Goal: Book appointment/travel/reservation

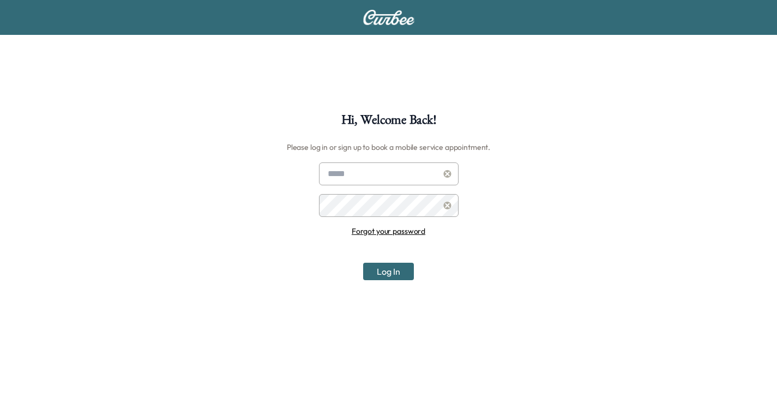
type input "**********"
click at [382, 174] on input "**********" at bounding box center [389, 173] width 140 height 23
click at [395, 270] on button "Log In" at bounding box center [388, 271] width 51 height 17
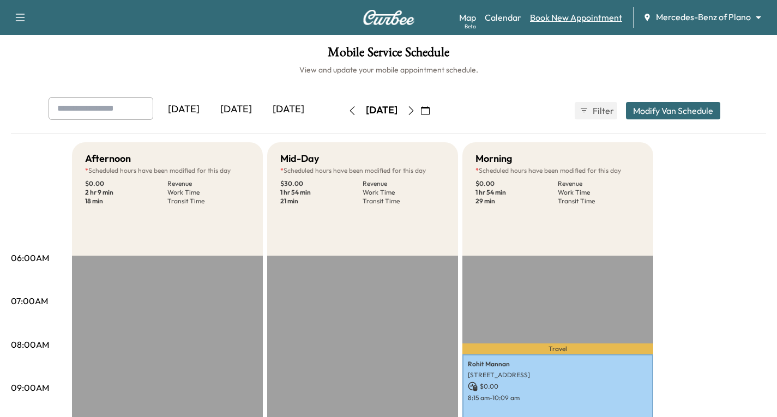
click at [565, 19] on link "Book New Appointment" at bounding box center [576, 17] width 92 height 13
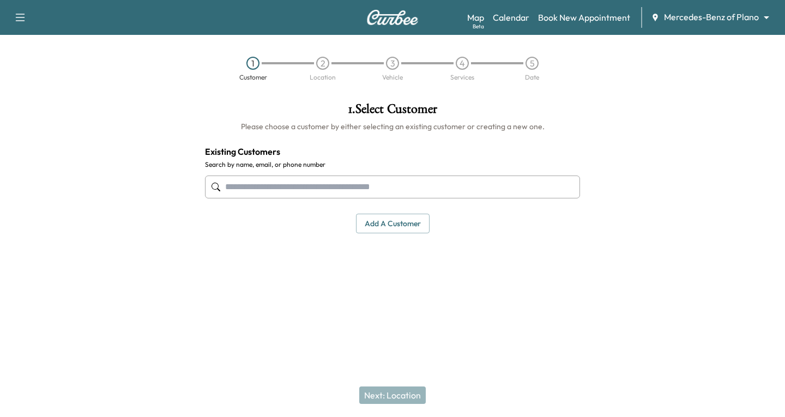
click at [244, 184] on input "text" at bounding box center [392, 186] width 375 height 23
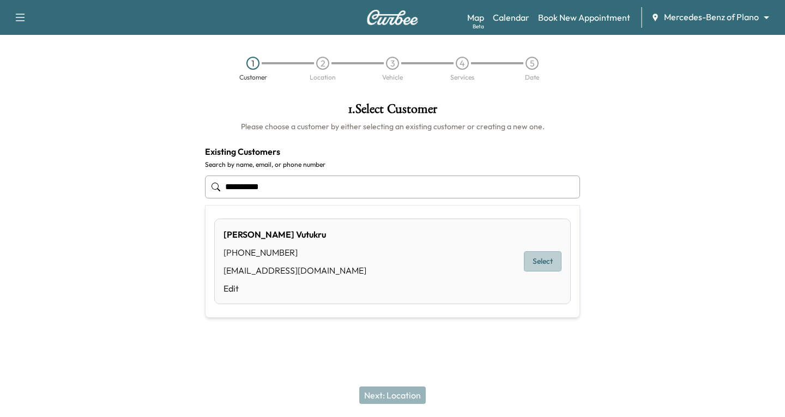
click at [547, 257] on button "Select" at bounding box center [543, 261] width 38 height 20
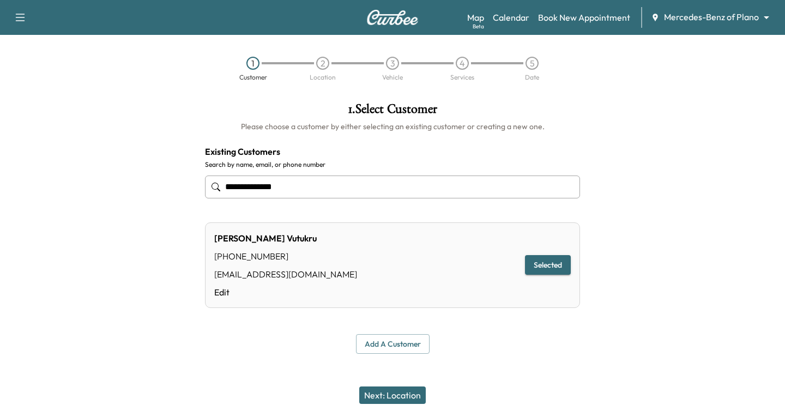
type input "**********"
click at [399, 393] on button "Next: Location" at bounding box center [392, 394] width 66 height 17
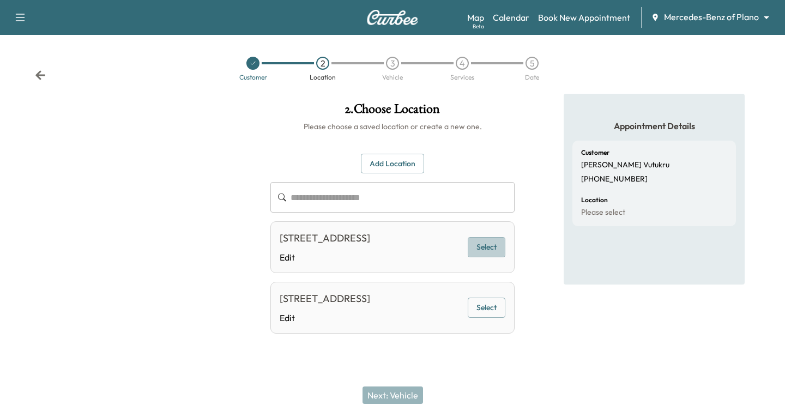
click at [494, 243] on button "Select" at bounding box center [487, 247] width 38 height 20
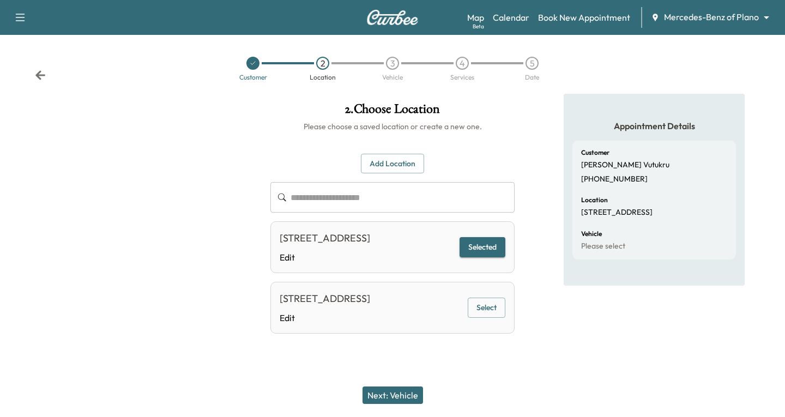
click at [397, 396] on button "Next: Vehicle" at bounding box center [392, 394] width 60 height 17
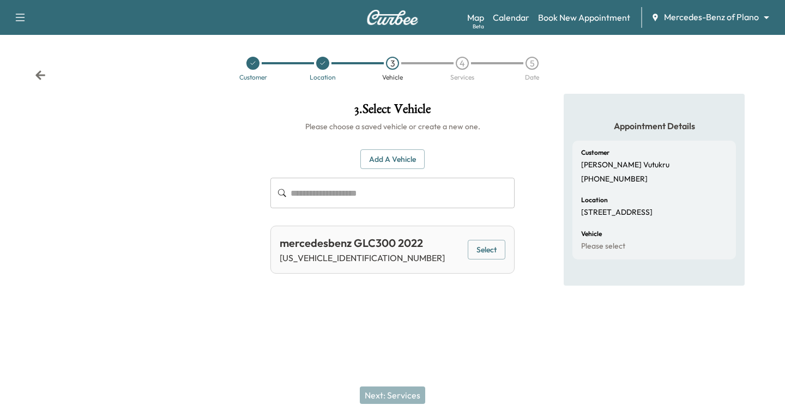
click at [472, 254] on button "Select" at bounding box center [487, 250] width 38 height 20
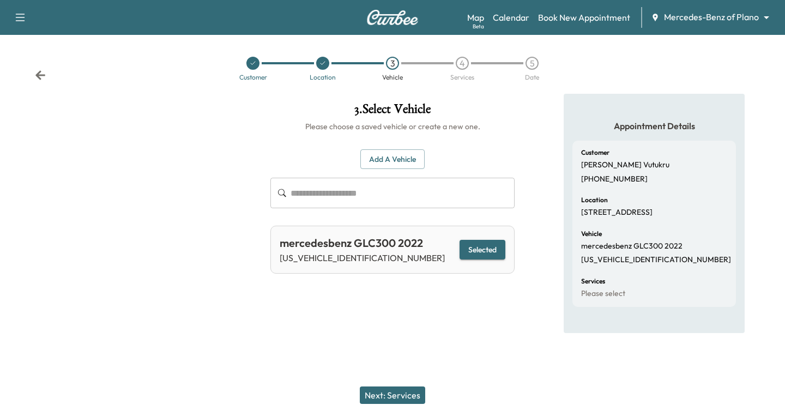
click at [399, 396] on button "Next: Services" at bounding box center [392, 394] width 65 height 17
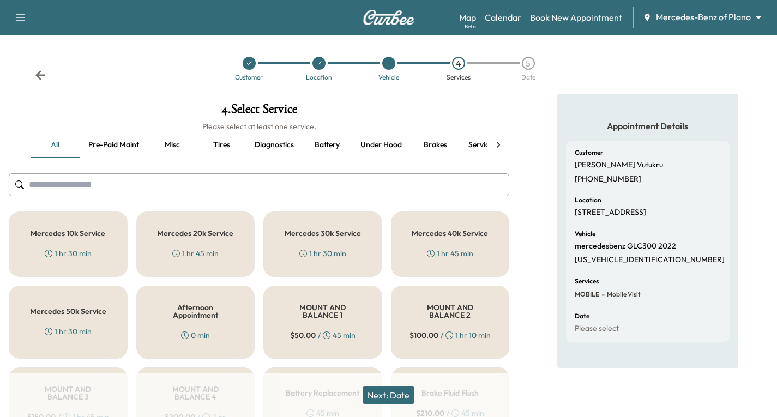
click at [330, 243] on div "Mercedes 30k Service 1 hr 30 min" at bounding box center [322, 243] width 119 height 65
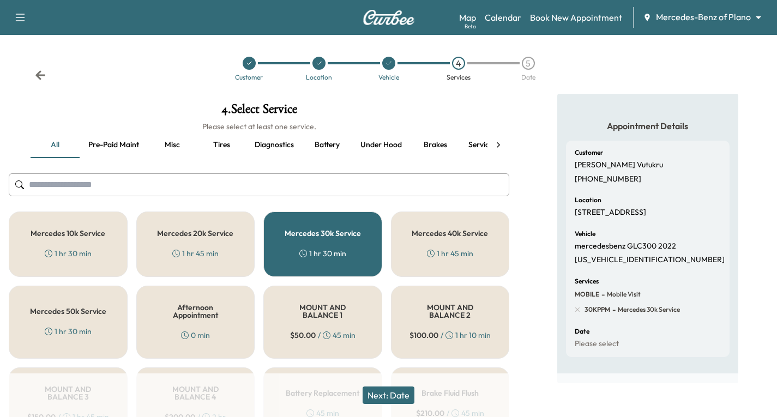
click at [399, 393] on button "Next: Date" at bounding box center [388, 394] width 52 height 17
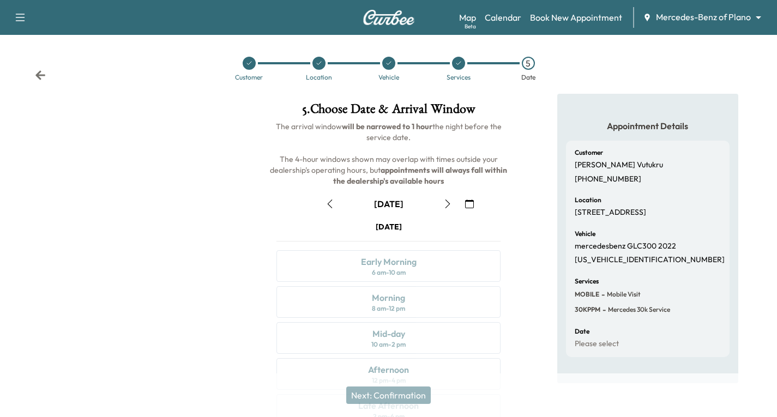
click at [447, 203] on icon "button" at bounding box center [447, 203] width 9 height 9
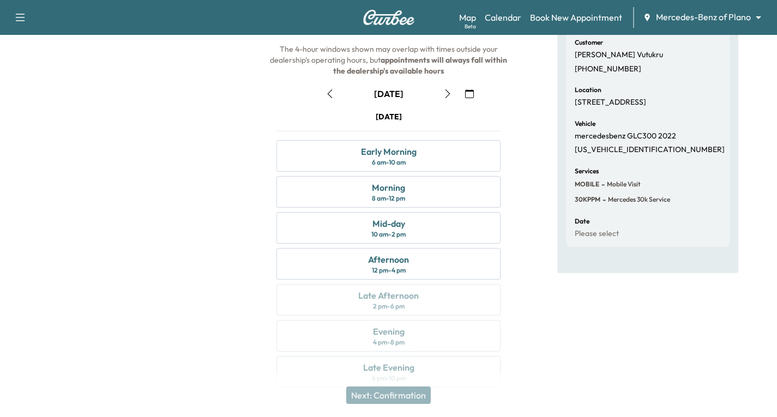
scroll to position [129, 0]
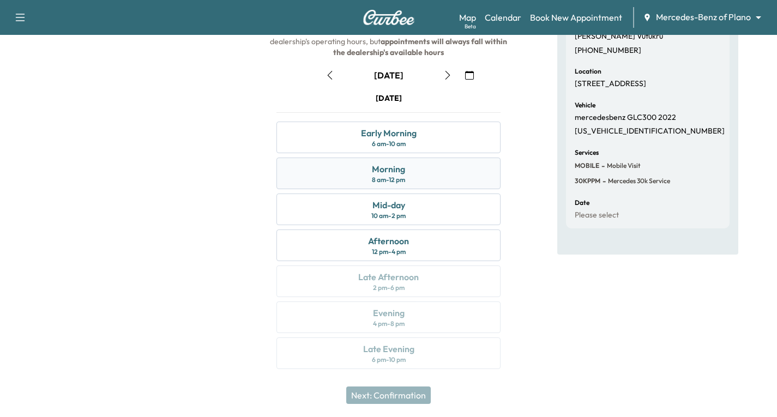
click at [431, 170] on div "Morning 8 am - 12 pm" at bounding box center [388, 174] width 224 height 32
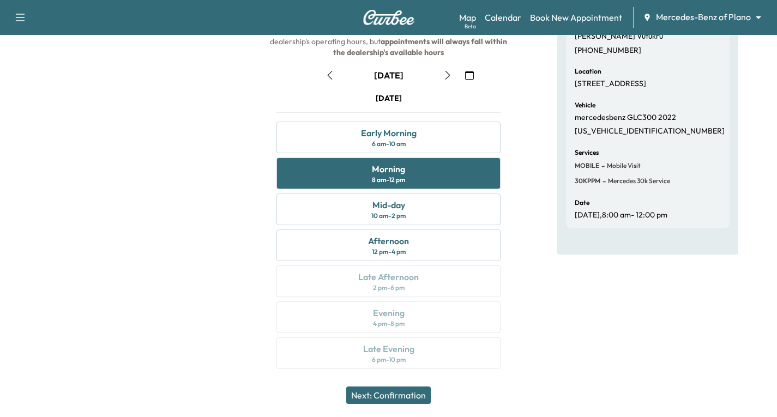
click at [405, 396] on button "Next: Confirmation" at bounding box center [388, 394] width 84 height 17
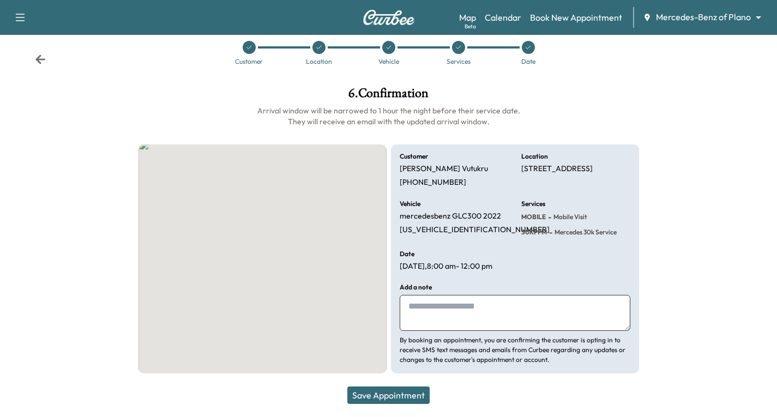
scroll to position [26, 0]
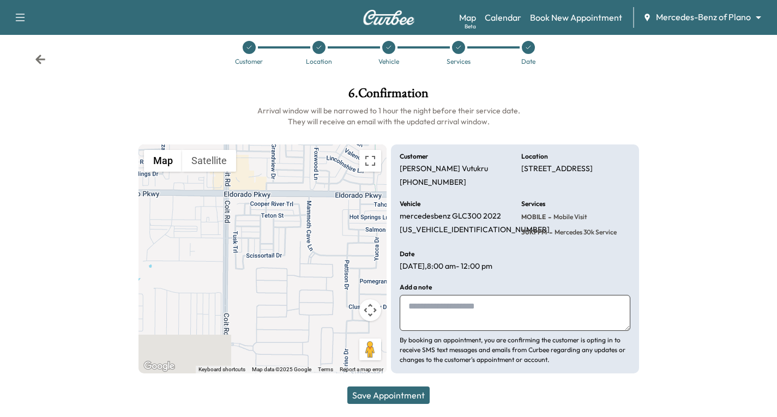
click at [368, 399] on button "Save Appointment" at bounding box center [388, 394] width 82 height 17
click at [411, 393] on button "Save Appointment" at bounding box center [388, 394] width 82 height 17
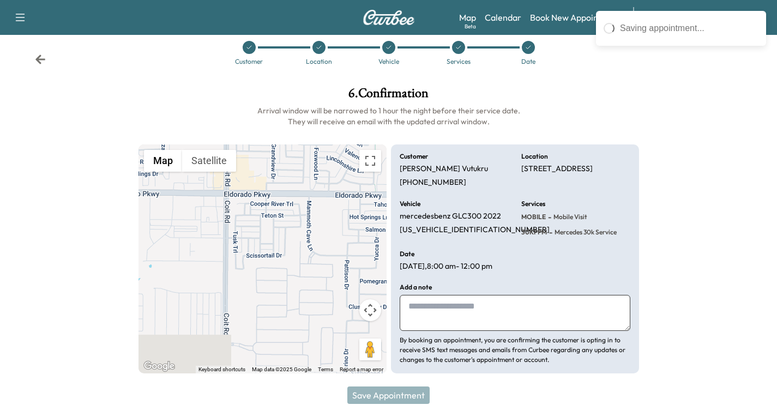
click at [39, 54] on icon at bounding box center [40, 59] width 11 height 11
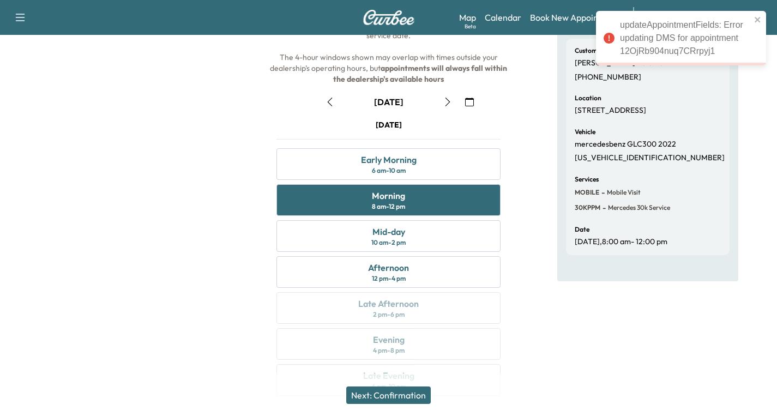
scroll to position [54, 0]
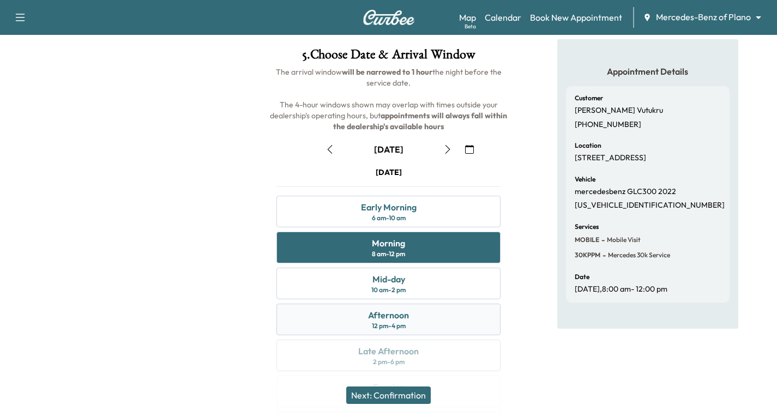
click at [420, 324] on div "Afternoon 12 pm - 4 pm" at bounding box center [388, 320] width 224 height 32
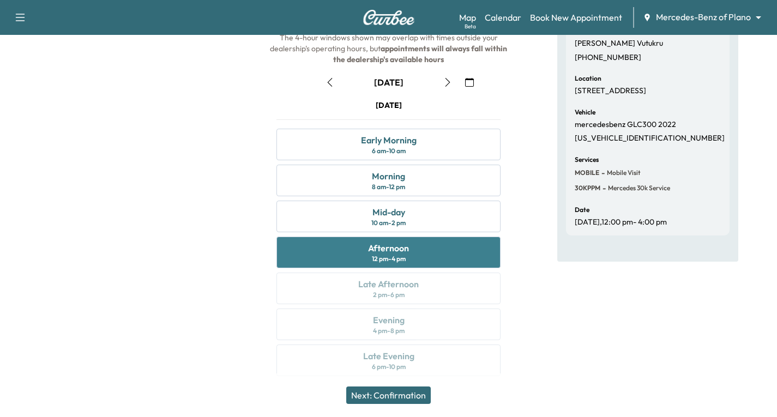
scroll to position [129, 0]
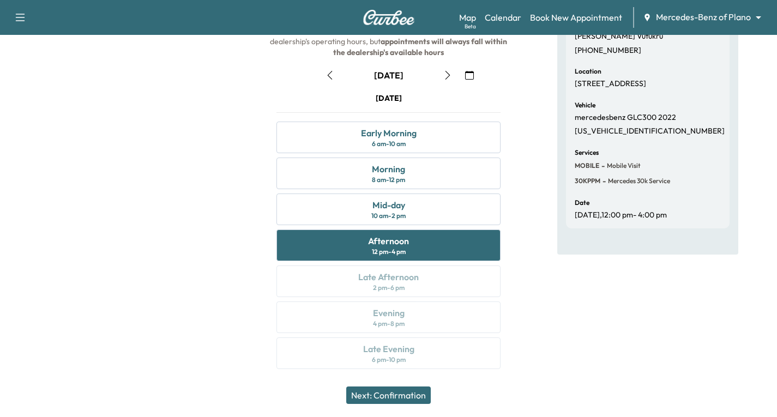
click at [328, 73] on icon "button" at bounding box center [329, 75] width 9 height 9
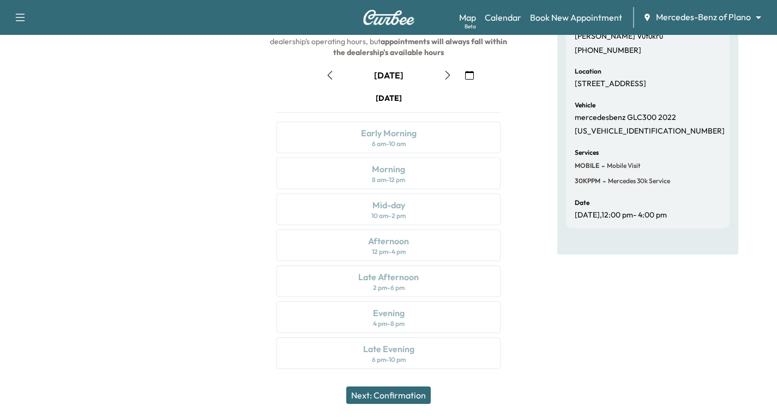
click at [448, 76] on icon "button" at bounding box center [447, 75] width 5 height 9
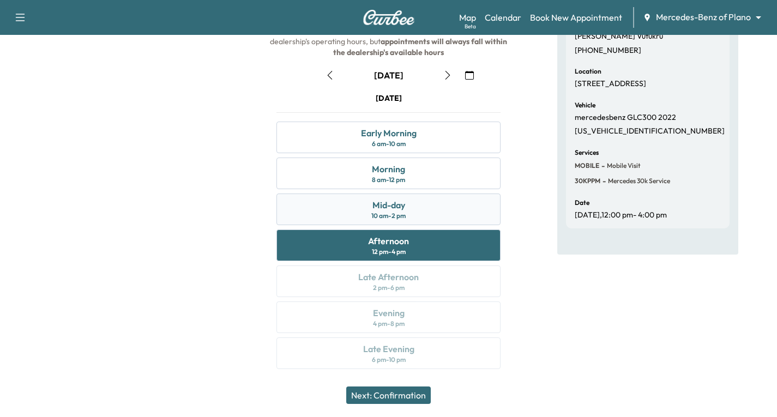
click at [414, 209] on div "Mid-day 10 am - 2 pm" at bounding box center [388, 209] width 224 height 32
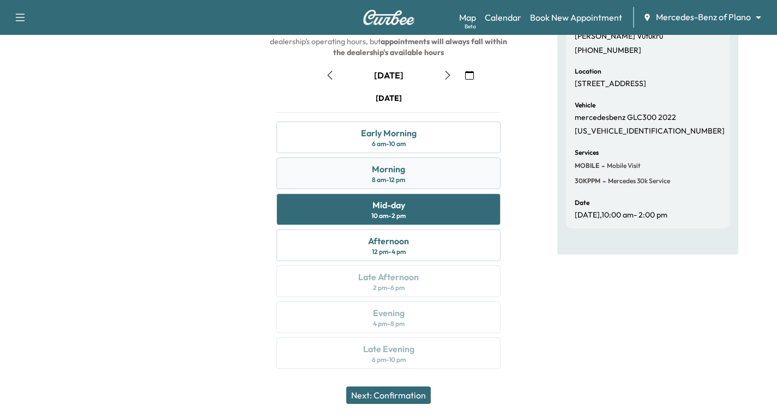
click at [426, 168] on div "Morning 8 am - 12 pm" at bounding box center [388, 174] width 224 height 32
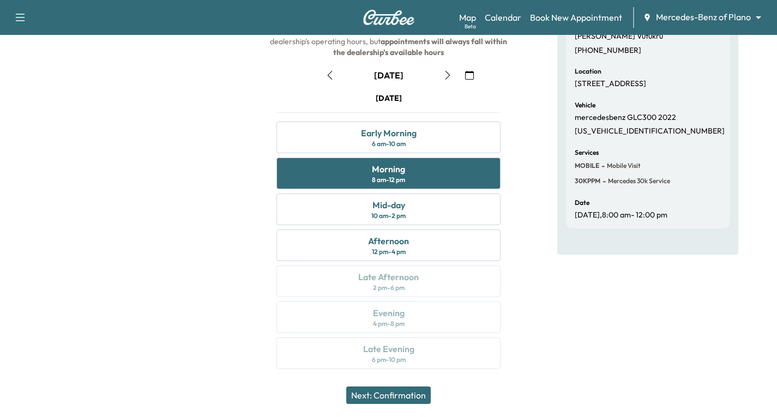
click at [446, 75] on icon "button" at bounding box center [447, 75] width 9 height 9
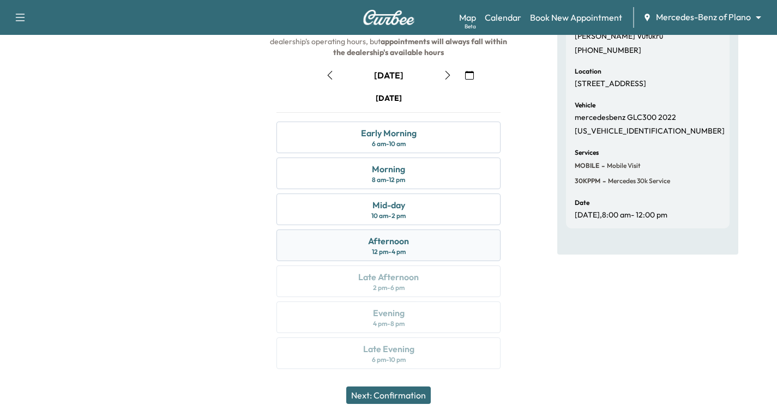
click at [422, 241] on div "Afternoon 12 pm - 4 pm" at bounding box center [388, 245] width 224 height 32
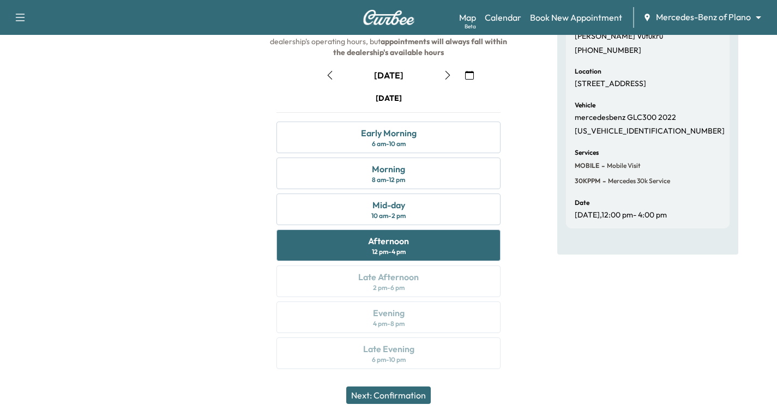
click at [410, 396] on button "Next: Confirmation" at bounding box center [388, 394] width 84 height 17
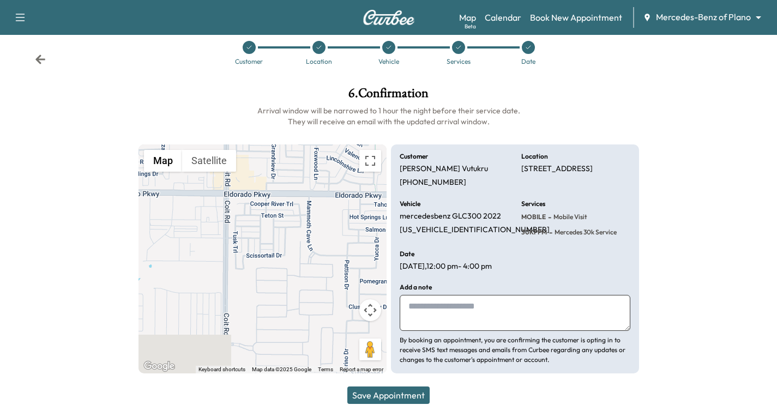
click at [418, 392] on button "Save Appointment" at bounding box center [388, 394] width 82 height 17
click at [40, 59] on icon at bounding box center [40, 58] width 10 height 9
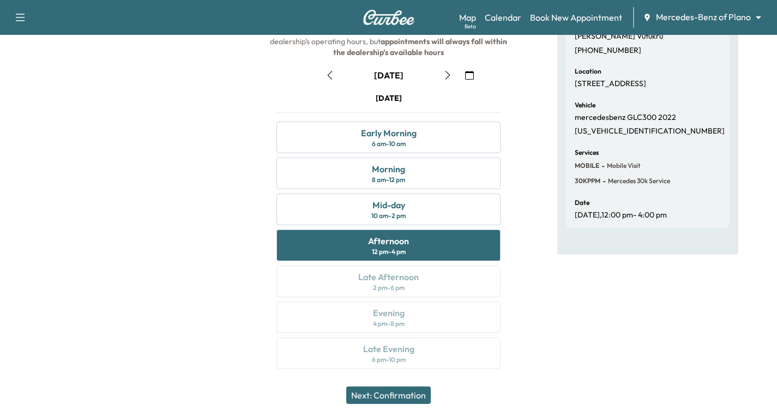
scroll to position [74, 0]
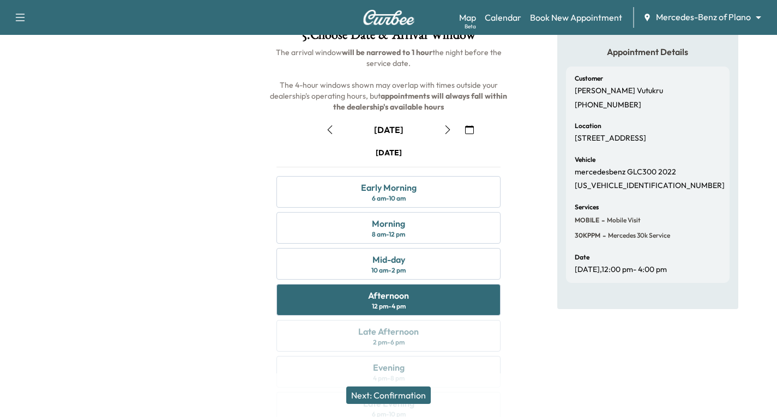
click at [329, 129] on icon "button" at bounding box center [329, 129] width 5 height 9
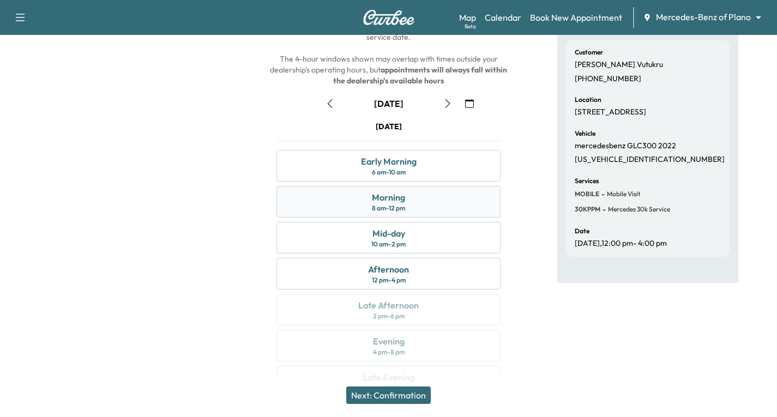
scroll to position [109, 0]
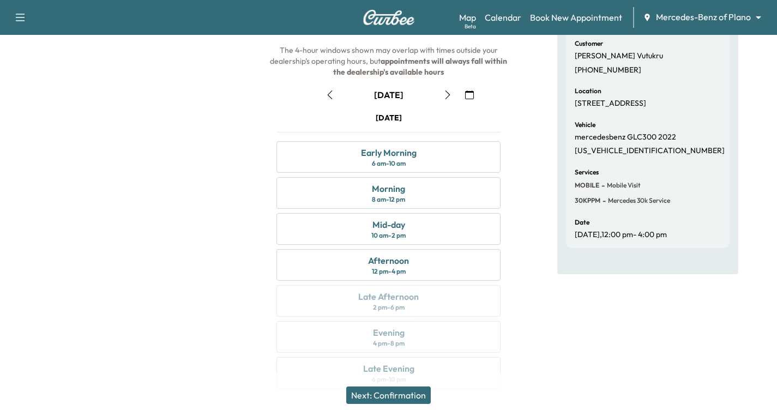
click at [447, 99] on button "button" at bounding box center [447, 94] width 19 height 17
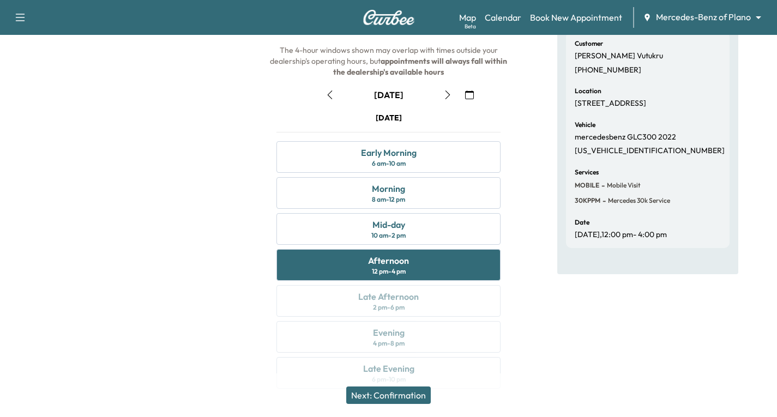
click at [447, 94] on icon "button" at bounding box center [447, 94] width 9 height 9
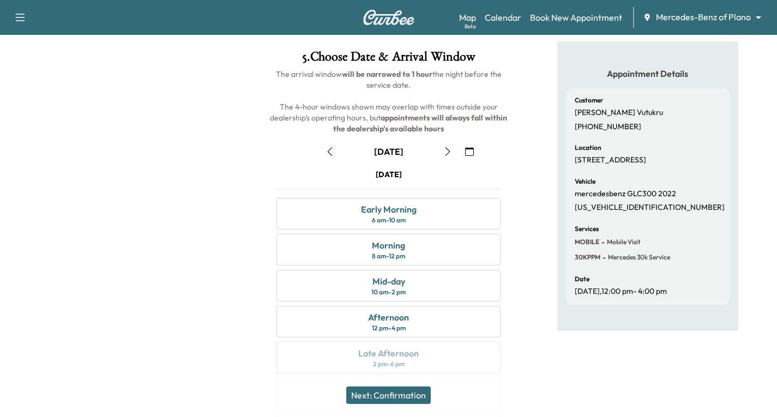
scroll to position [0, 0]
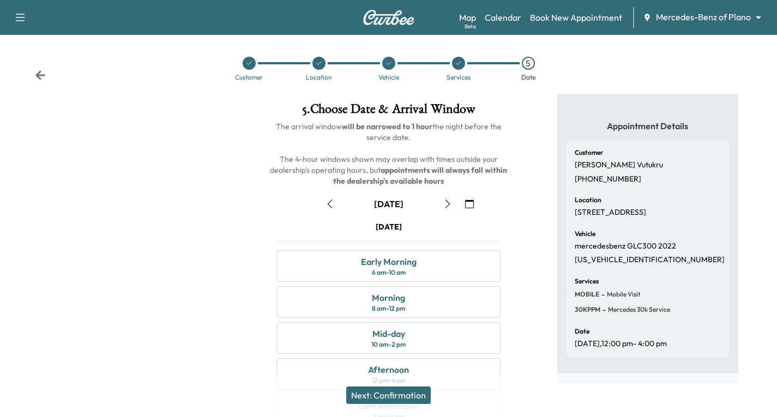
click at [45, 77] on icon at bounding box center [40, 75] width 11 height 11
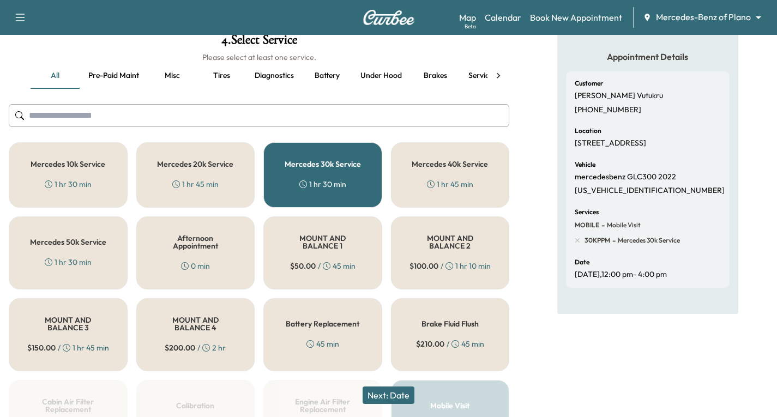
scroll to position [109, 0]
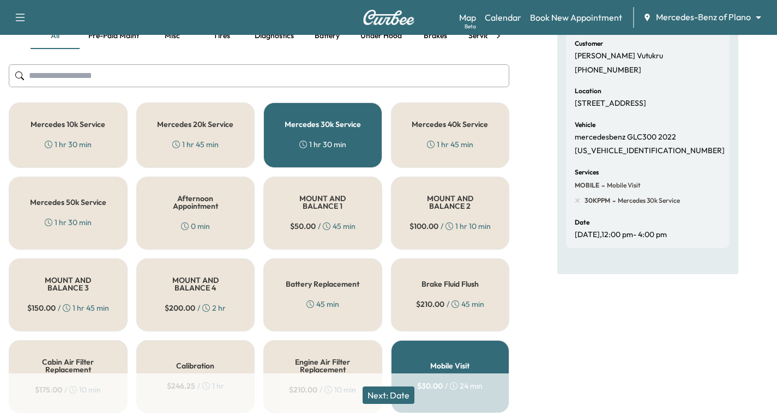
click at [391, 391] on button "Next: Date" at bounding box center [388, 394] width 52 height 17
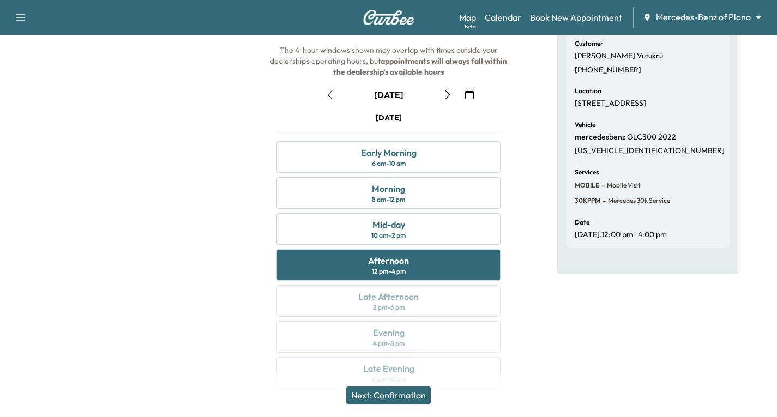
click at [446, 95] on icon "button" at bounding box center [447, 94] width 9 height 9
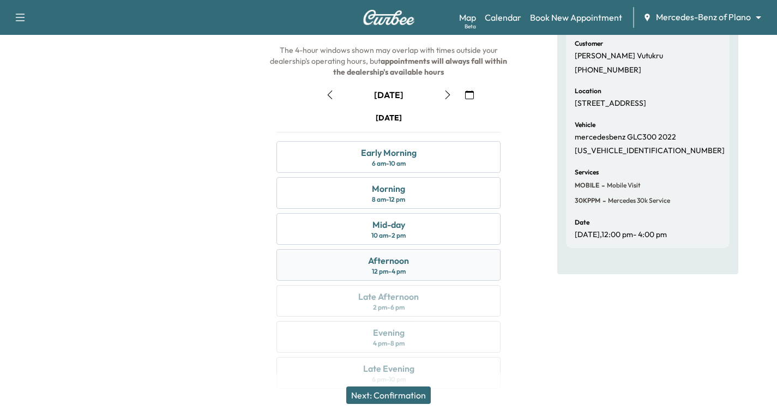
click at [409, 264] on div "Afternoon 12 pm - 4 pm" at bounding box center [388, 265] width 224 height 32
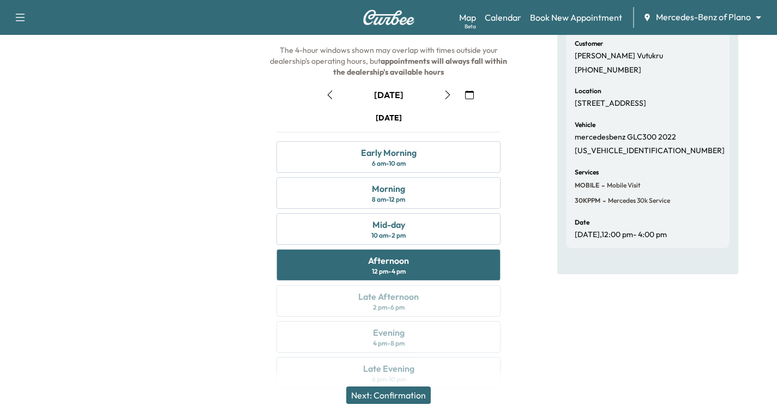
click at [391, 388] on button "Next: Confirmation" at bounding box center [388, 394] width 84 height 17
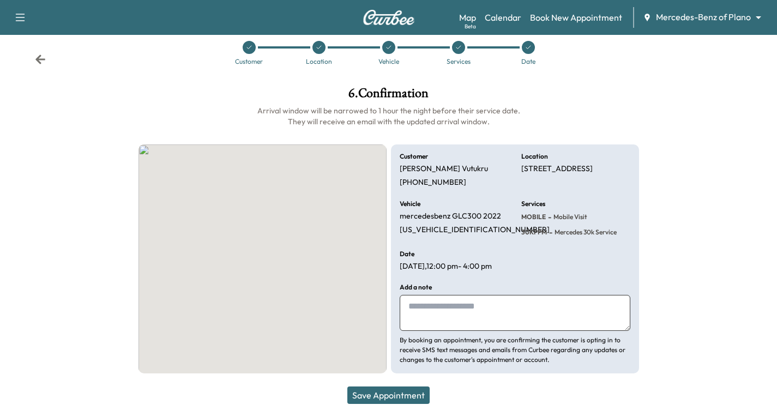
scroll to position [16, 0]
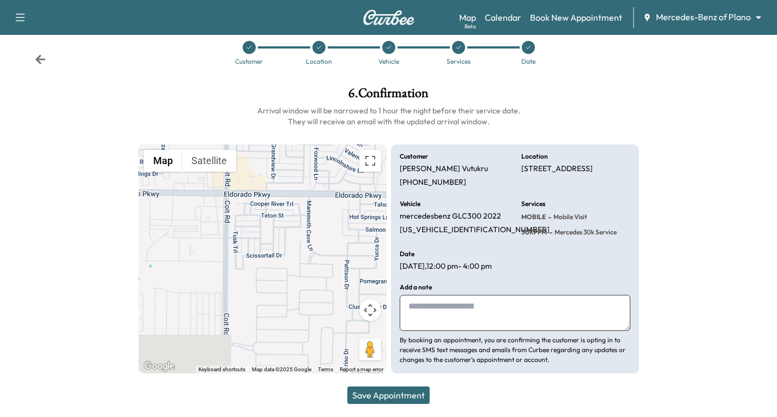
click at [416, 395] on button "Save Appointment" at bounding box center [388, 394] width 82 height 17
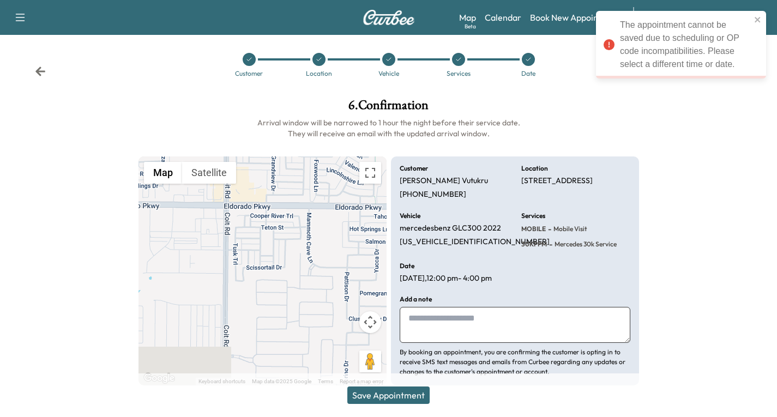
scroll to position [0, 0]
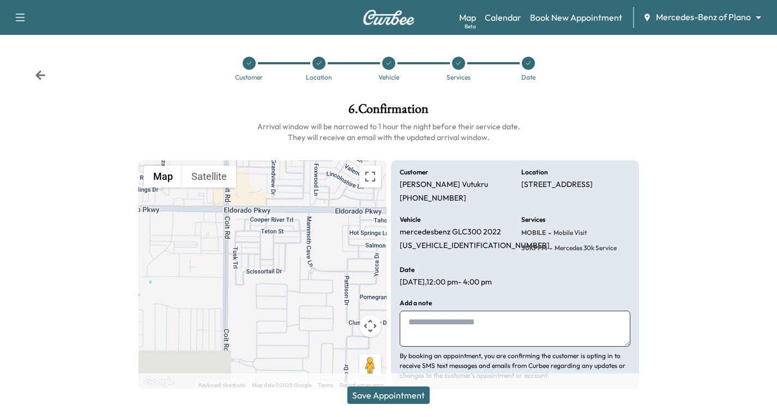
click at [39, 75] on icon at bounding box center [40, 74] width 10 height 9
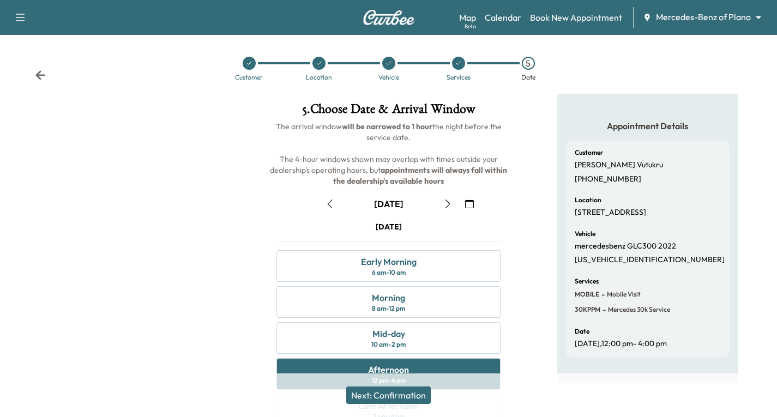
click at [36, 75] on icon at bounding box center [40, 74] width 10 height 9
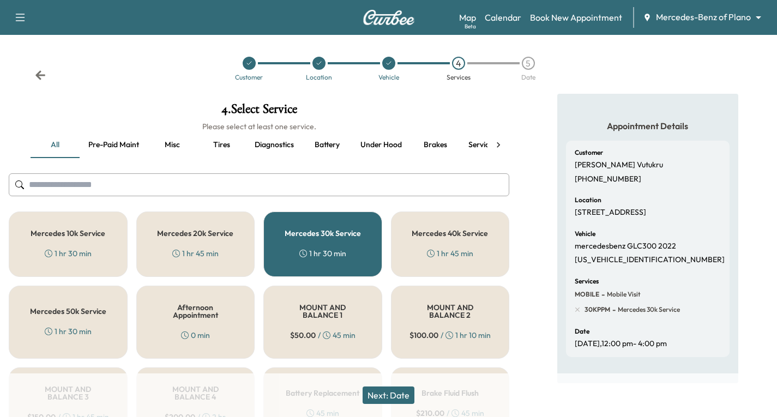
drag, startPoint x: 391, startPoint y: 396, endPoint x: 407, endPoint y: 377, distance: 24.8
click at [396, 392] on button "Next: Date" at bounding box center [388, 394] width 52 height 17
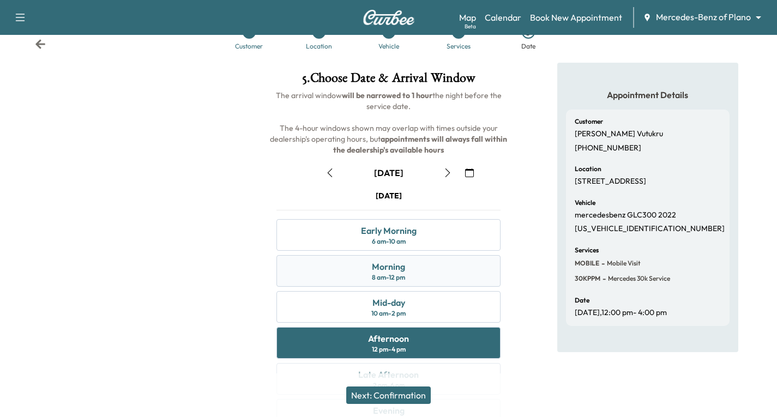
scroll to position [109, 0]
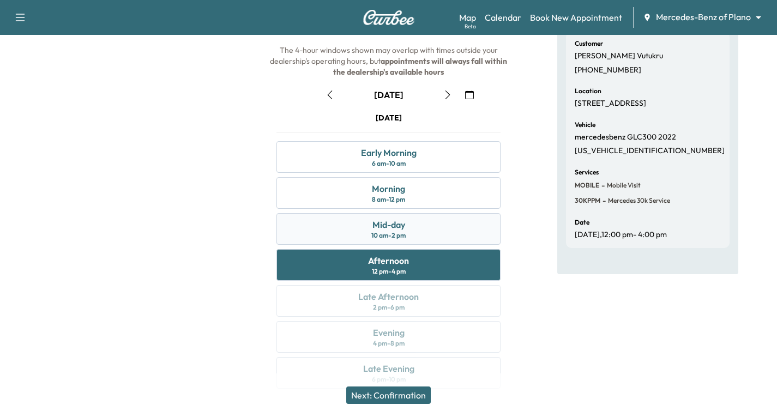
click at [423, 227] on div "Mid-day 10 am - 2 pm" at bounding box center [388, 229] width 224 height 32
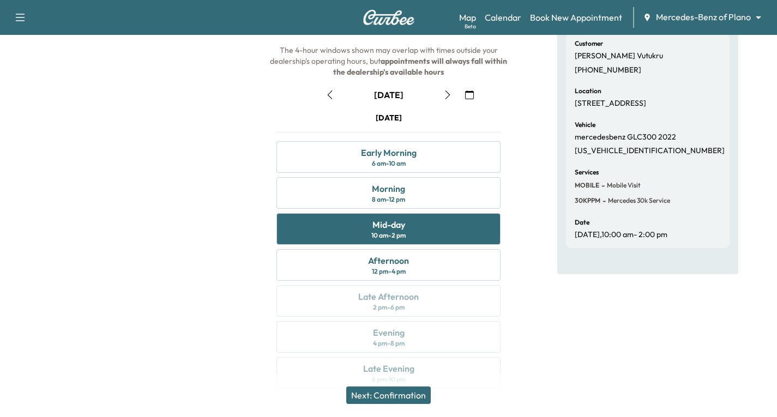
click at [409, 393] on button "Next: Confirmation" at bounding box center [388, 394] width 84 height 17
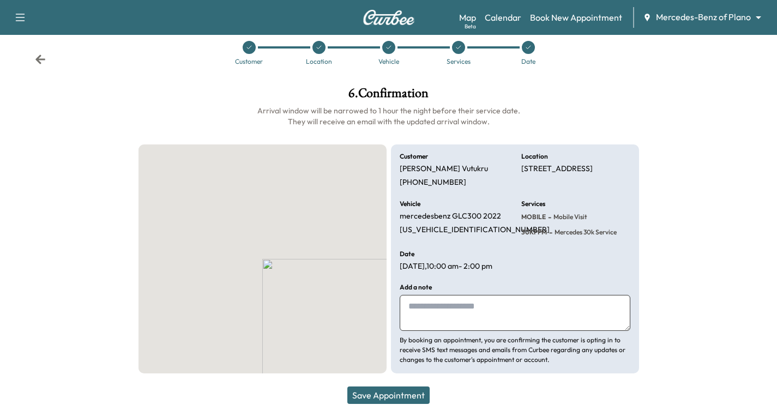
scroll to position [16, 0]
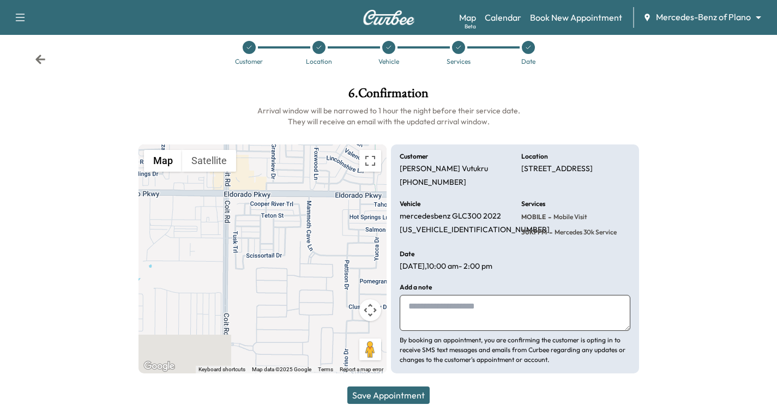
click at [385, 394] on button "Save Appointment" at bounding box center [388, 394] width 82 height 17
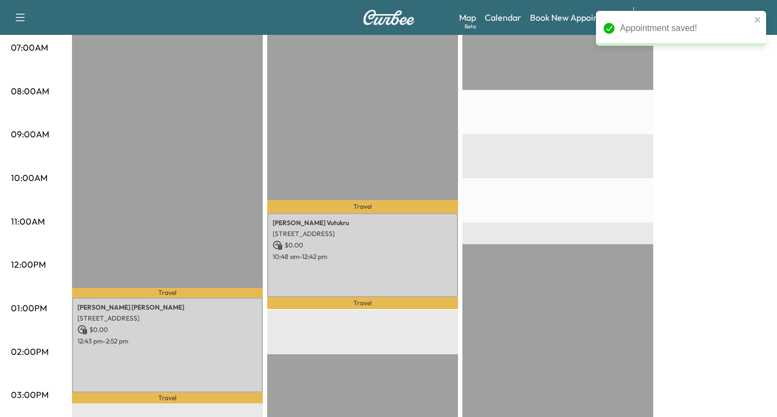
scroll to position [272, 0]
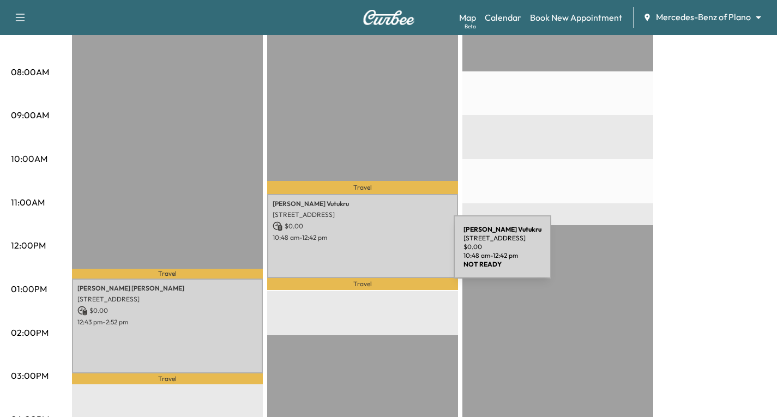
drag, startPoint x: 365, startPoint y: 237, endPoint x: 372, endPoint y: 253, distance: 17.8
click at [372, 253] on div "[PERSON_NAME] Vutukru [STREET_ADDRESS] $ 0.00 10:48 am - 12:42 pm" at bounding box center [362, 235] width 191 height 83
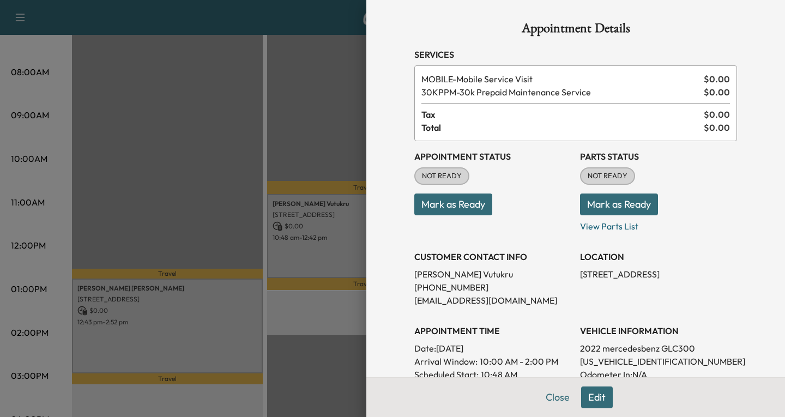
click at [354, 233] on div at bounding box center [392, 208] width 785 height 417
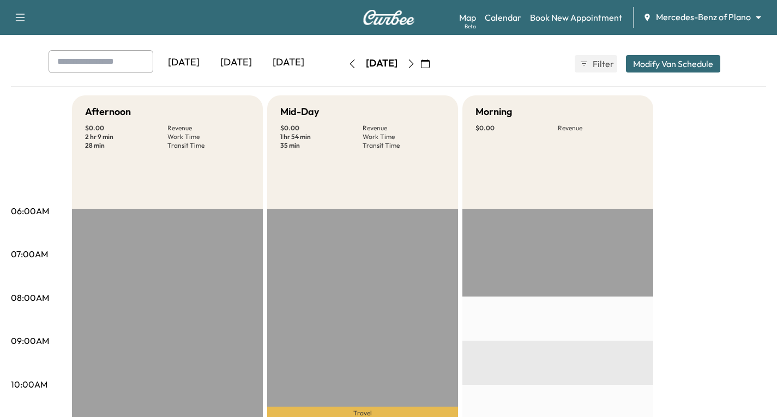
scroll to position [0, 0]
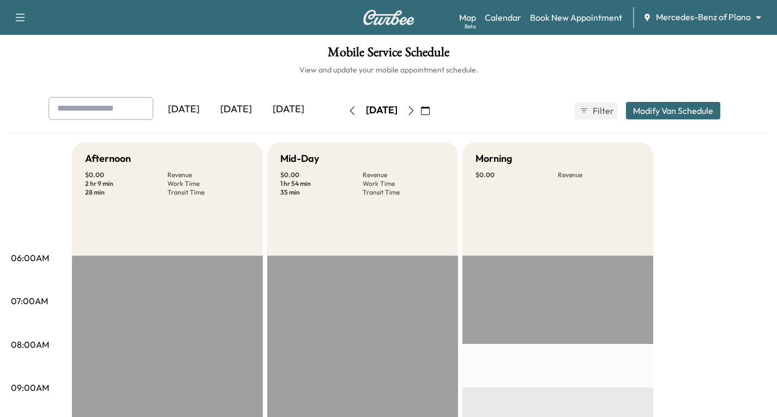
click at [415, 112] on icon "button" at bounding box center [411, 110] width 9 height 9
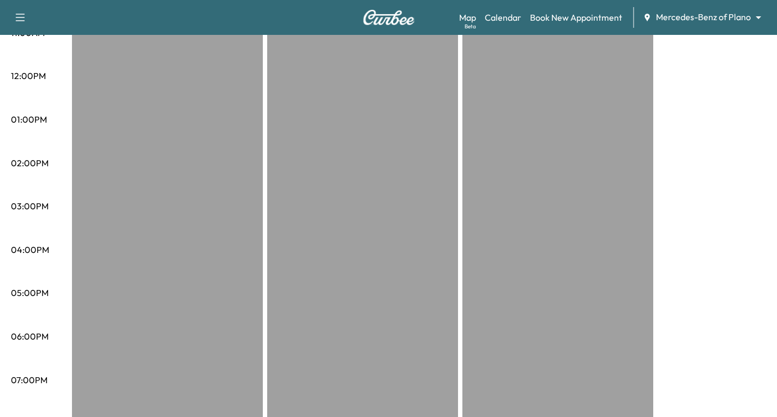
scroll to position [554, 0]
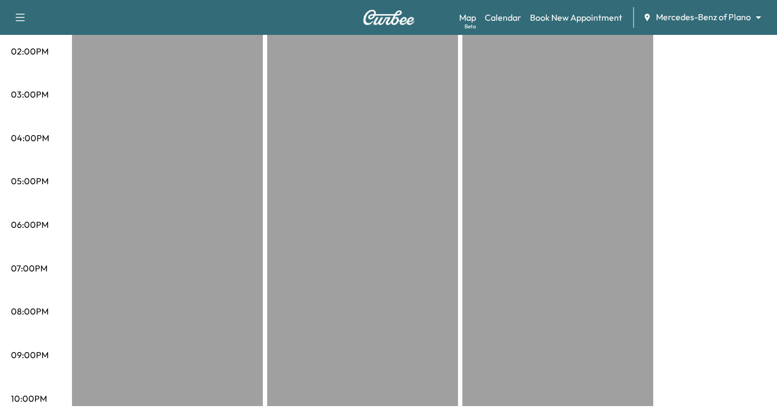
drag, startPoint x: 738, startPoint y: 184, endPoint x: 722, endPoint y: 188, distance: 17.4
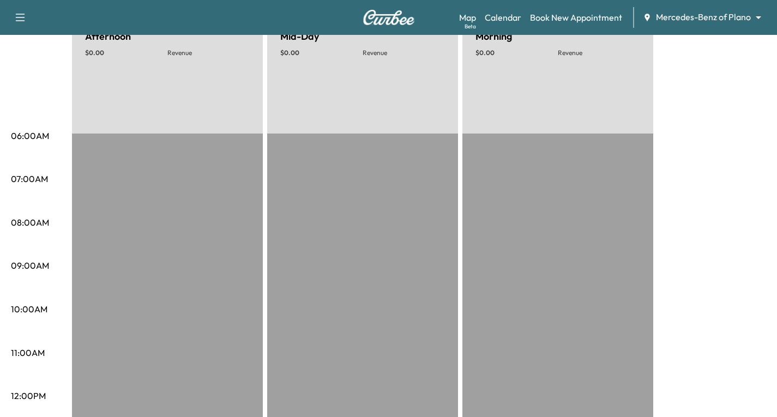
scroll to position [0, 0]
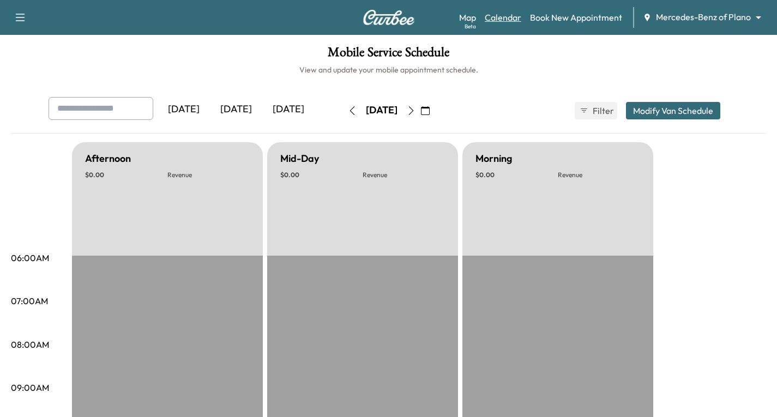
click at [511, 17] on link "Calendar" at bounding box center [502, 17] width 37 height 13
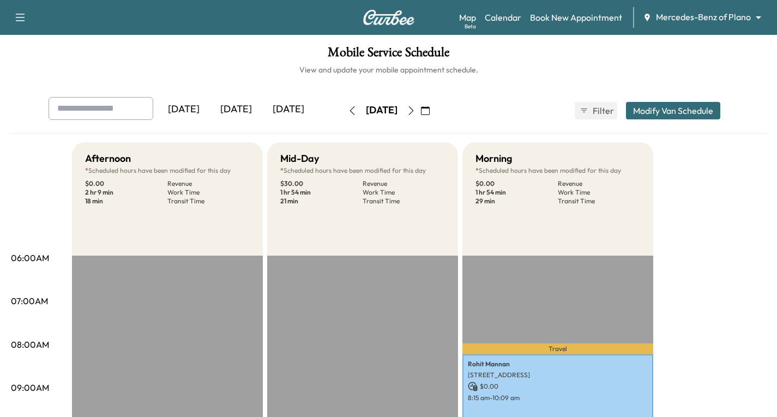
click at [415, 111] on icon "button" at bounding box center [411, 110] width 9 height 9
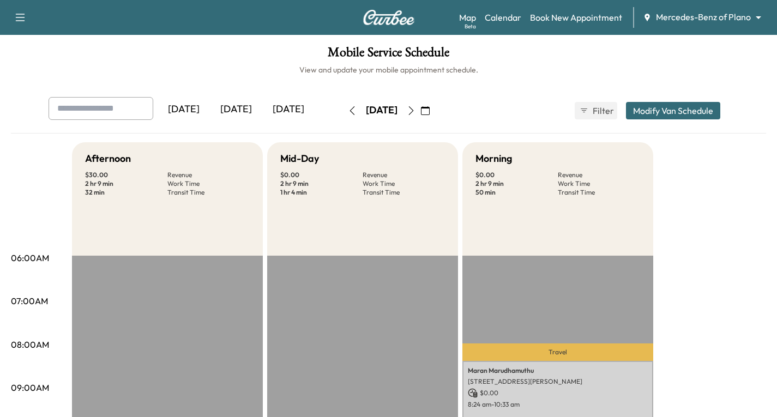
click at [415, 111] on icon "button" at bounding box center [411, 110] width 9 height 9
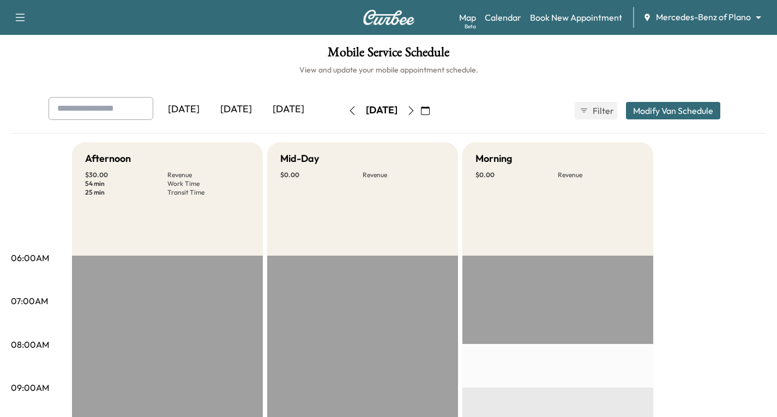
click at [420, 111] on button "button" at bounding box center [411, 110] width 19 height 17
click at [415, 111] on icon "button" at bounding box center [411, 110] width 9 height 9
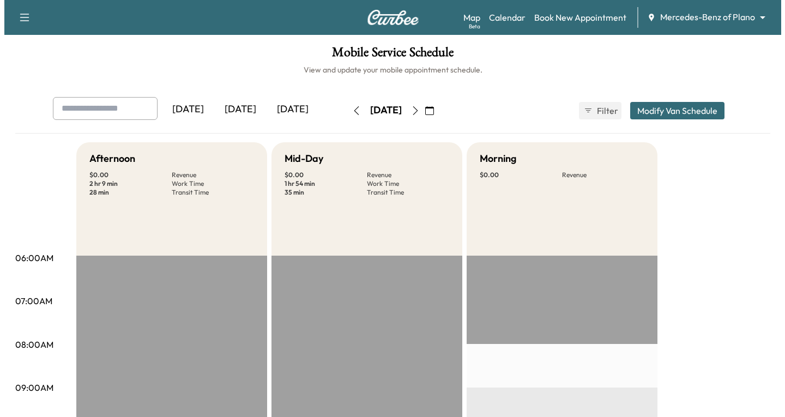
scroll to position [218, 0]
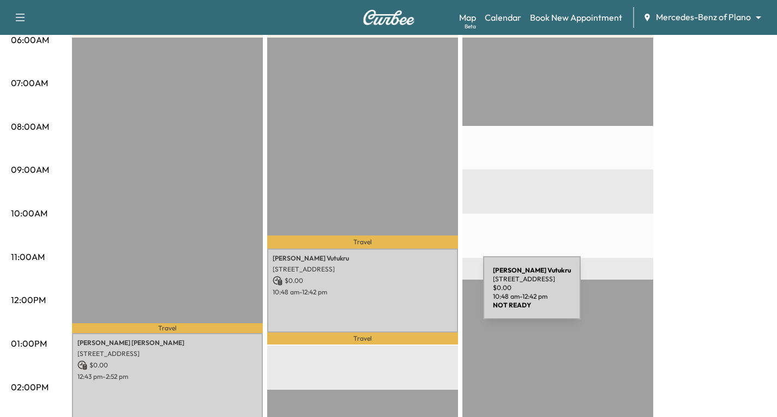
drag, startPoint x: 401, startPoint y: 294, endPoint x: 411, endPoint y: 298, distance: 11.0
click at [411, 298] on div "[PERSON_NAME] Vutukru [STREET_ADDRESS] $ 0.00 10:48 am - 12:42 pm" at bounding box center [362, 290] width 191 height 83
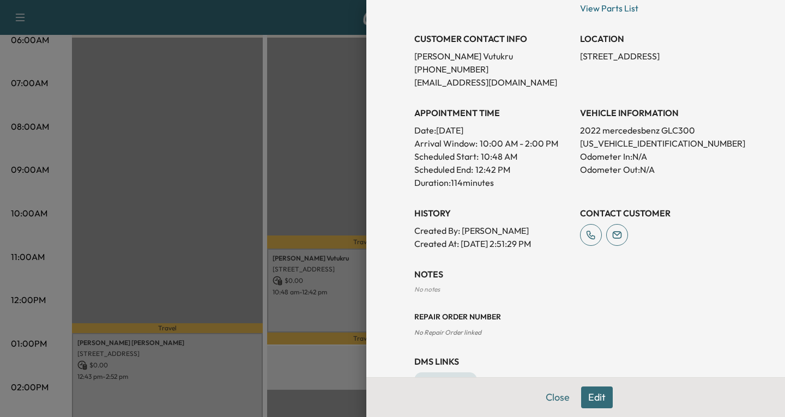
click at [588, 397] on button "Edit" at bounding box center [597, 397] width 32 height 22
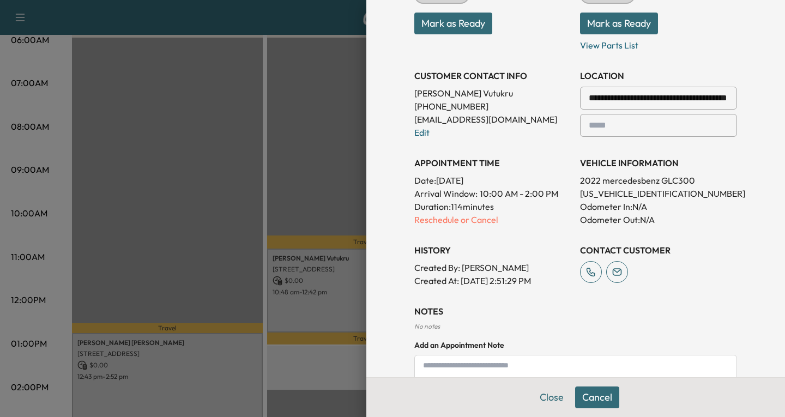
scroll to position [132, 0]
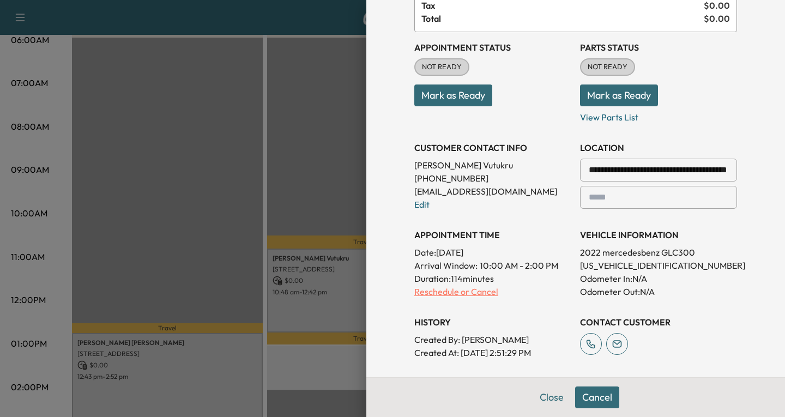
click at [428, 288] on p "Reschedule or Cancel" at bounding box center [492, 291] width 157 height 13
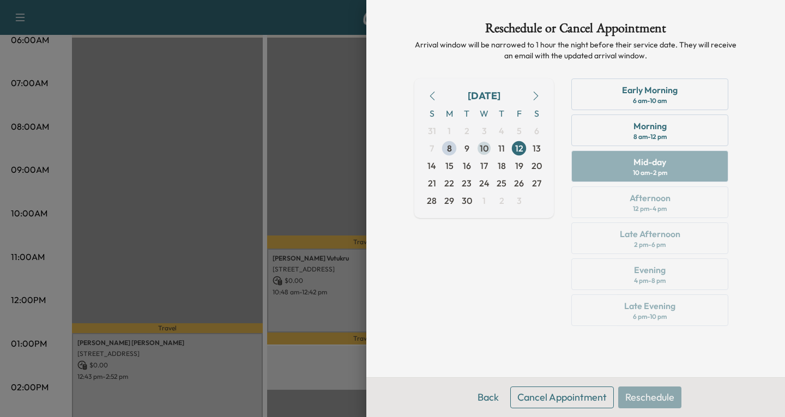
click at [480, 147] on span "10" at bounding box center [484, 148] width 9 height 13
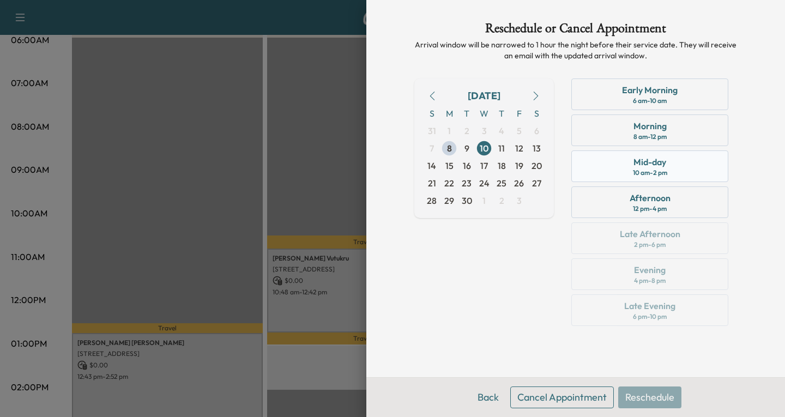
click at [667, 171] on div "10 am - 2 pm" at bounding box center [650, 172] width 34 height 9
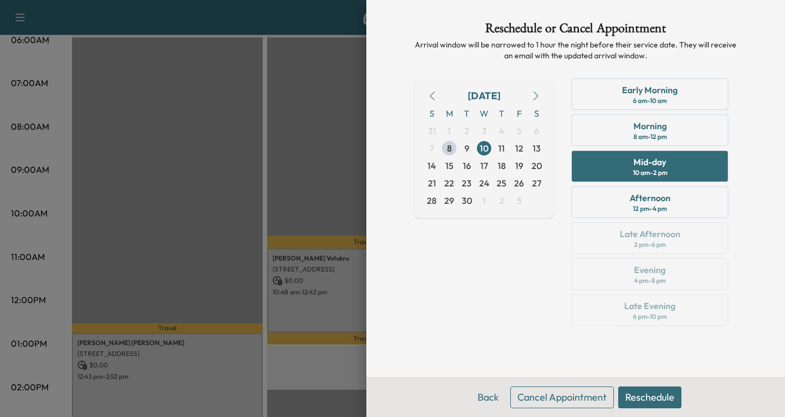
click at [654, 391] on button "Reschedule" at bounding box center [649, 397] width 63 height 22
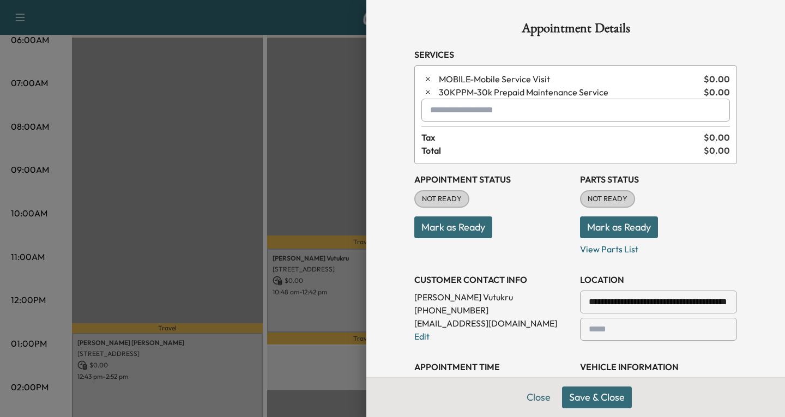
drag, startPoint x: 600, startPoint y: 401, endPoint x: 601, endPoint y: 396, distance: 5.6
click at [601, 401] on button "Save & Close" at bounding box center [597, 397] width 70 height 22
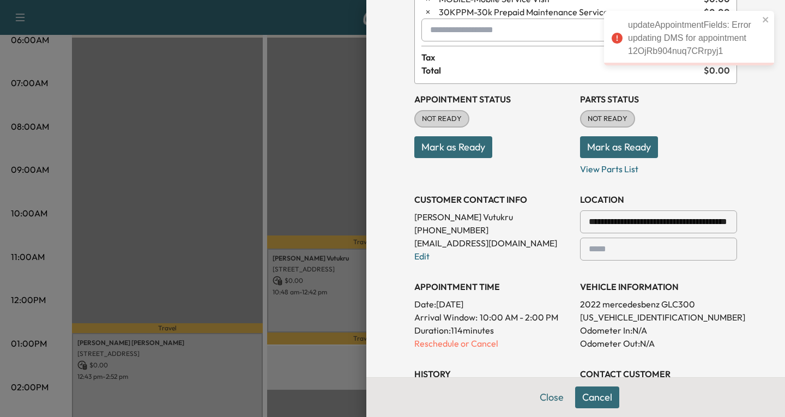
scroll to position [109, 0]
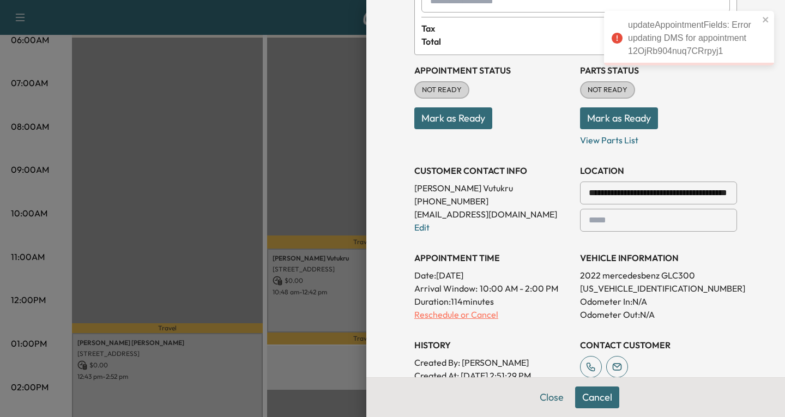
click at [433, 313] on p "Reschedule or Cancel" at bounding box center [492, 314] width 157 height 13
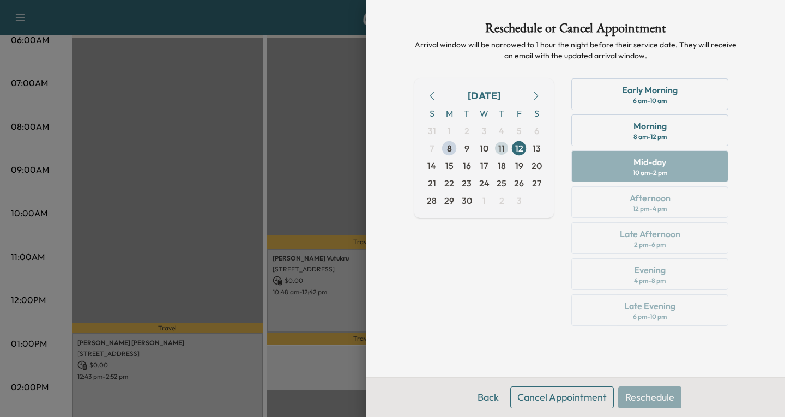
click at [500, 148] on span "11" at bounding box center [501, 148] width 7 height 13
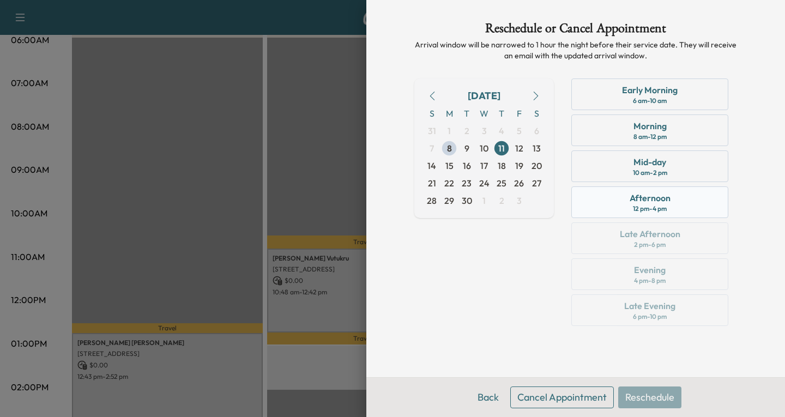
click at [672, 203] on div "Afternoon 12 pm - 4 pm" at bounding box center [649, 202] width 157 height 32
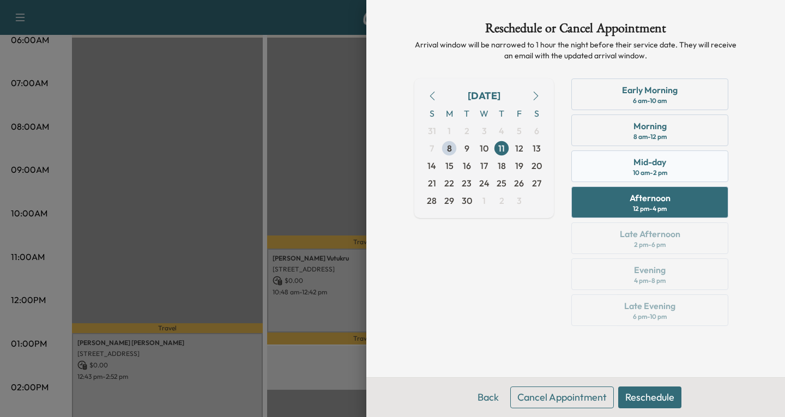
click at [674, 168] on div "Mid-day 10 am - 2 pm" at bounding box center [649, 166] width 157 height 32
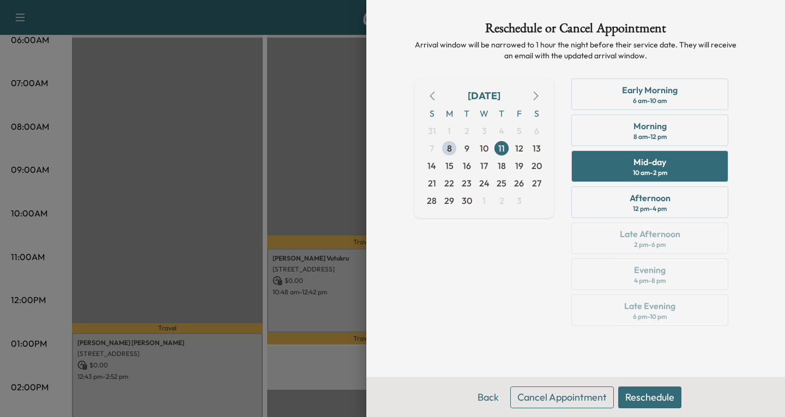
click at [655, 400] on button "Reschedule" at bounding box center [649, 397] width 63 height 22
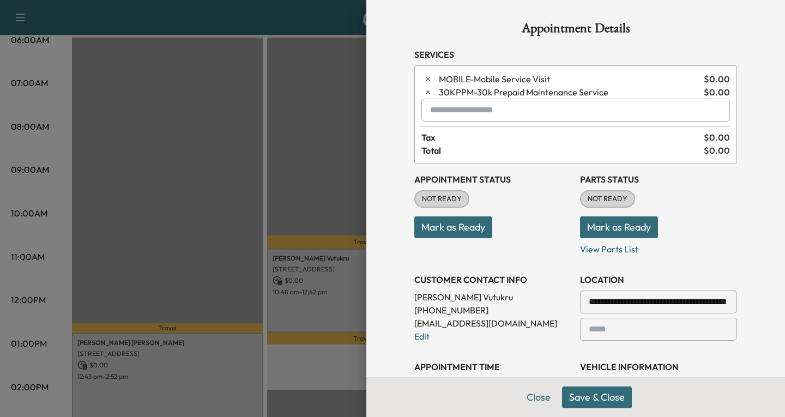
click at [588, 405] on button "Save & Close" at bounding box center [597, 397] width 70 height 22
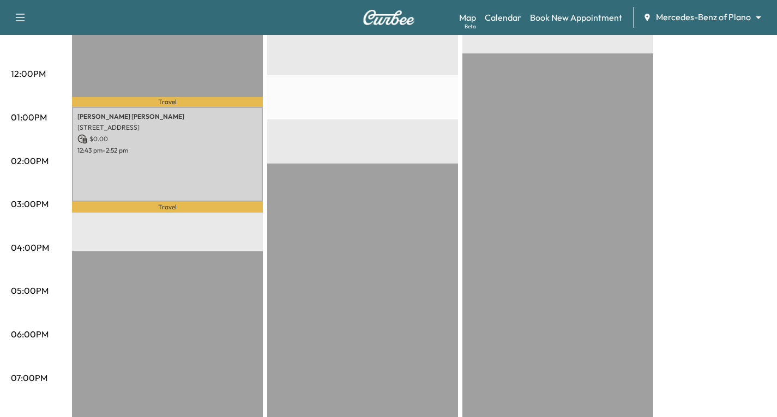
scroll to position [381, 0]
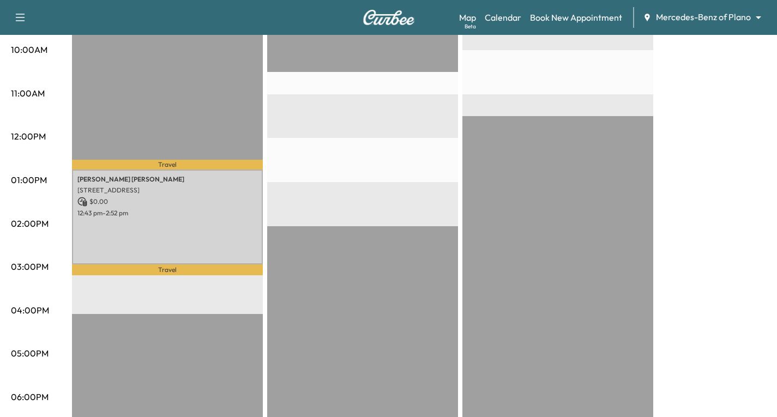
drag, startPoint x: 392, startPoint y: 130, endPoint x: 362, endPoint y: 185, distance: 62.2
click at [362, 185] on div "EST Start" at bounding box center [362, 226] width 191 height 704
click at [412, 207] on div "EST Start" at bounding box center [362, 226] width 191 height 704
drag, startPoint x: 422, startPoint y: 135, endPoint x: 389, endPoint y: 155, distance: 39.6
click at [389, 155] on div "EST Start" at bounding box center [362, 226] width 191 height 704
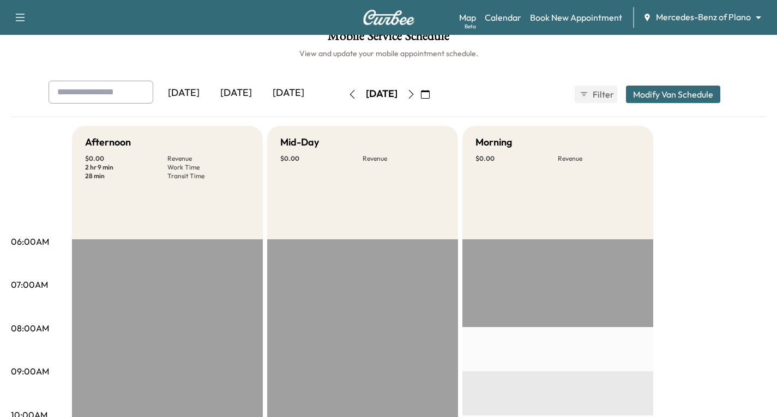
scroll to position [0, 0]
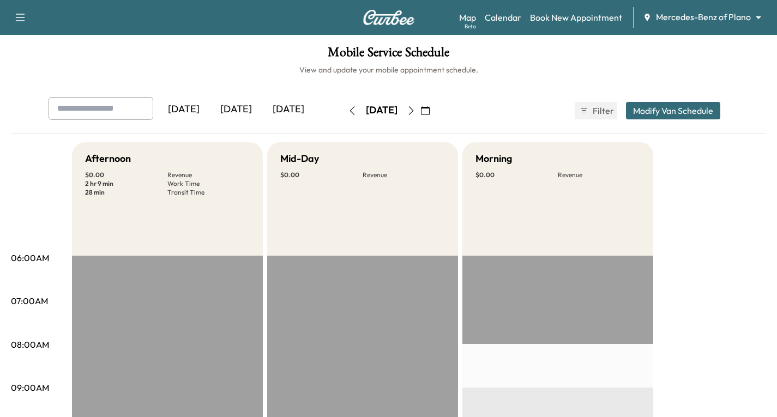
click at [348, 108] on icon "button" at bounding box center [352, 110] width 9 height 9
